Goal: Communication & Community: Connect with others

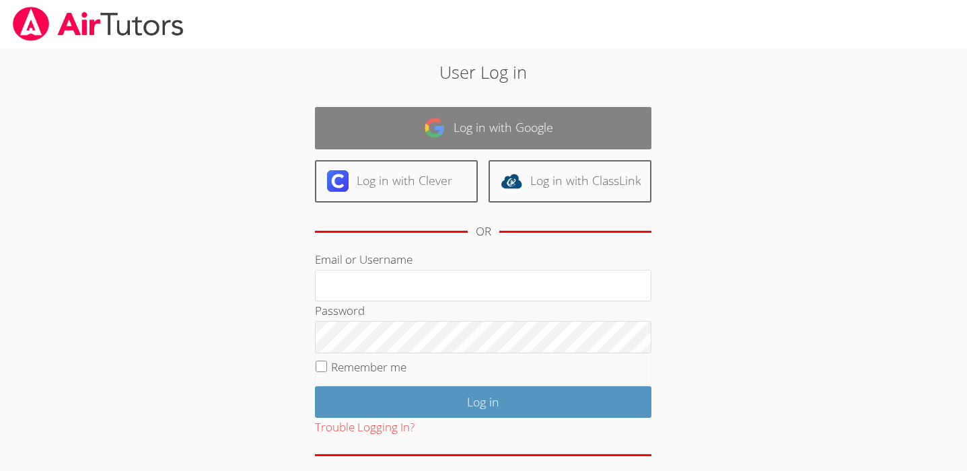
click at [475, 118] on link "Log in with Google" at bounding box center [483, 128] width 336 height 42
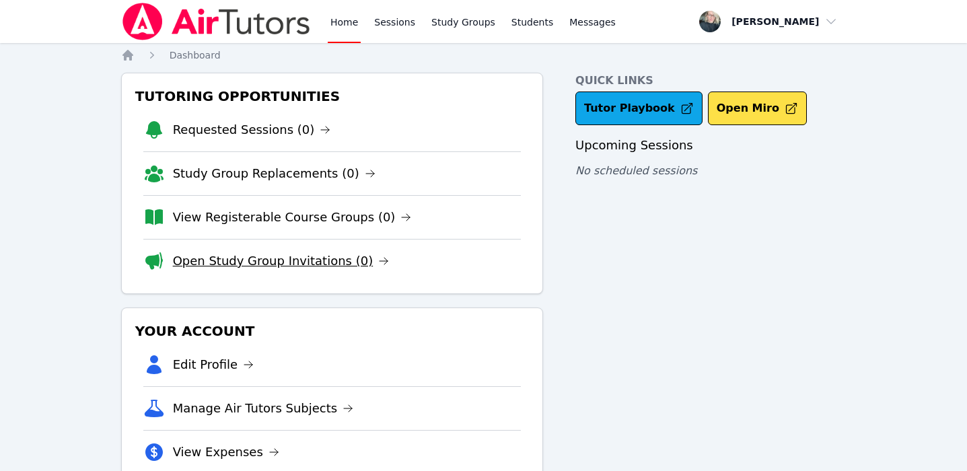
click at [290, 266] on link "Open Study Group Invitations (0)" at bounding box center [281, 261] width 217 height 19
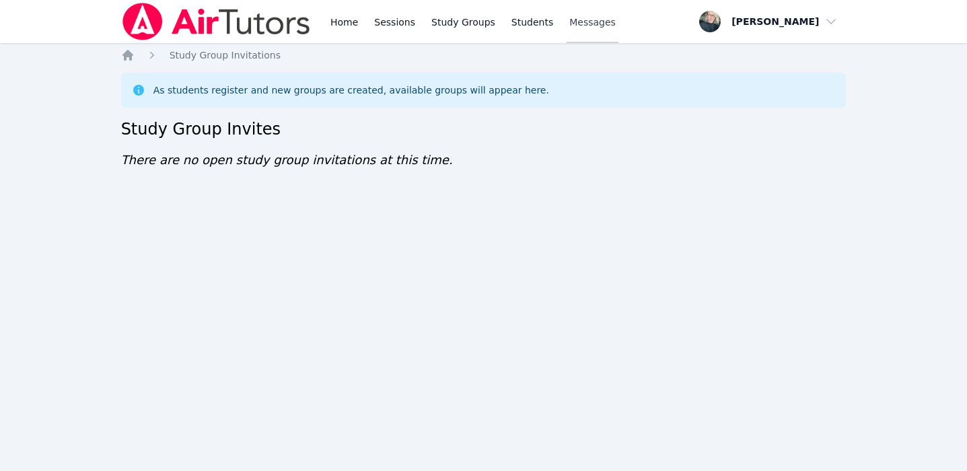
click at [579, 25] on span "Messages" at bounding box center [592, 21] width 46 height 13
